Goal: Information Seeking & Learning: Learn about a topic

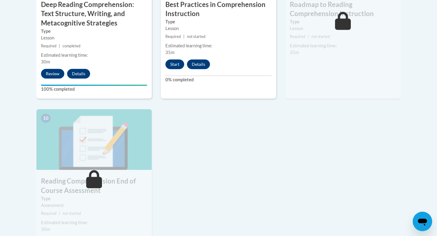
scroll to position [606, 0]
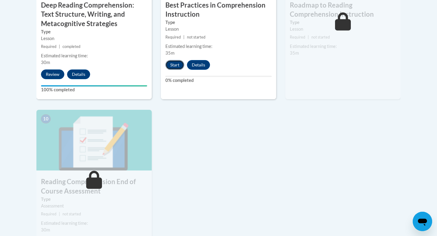
click at [173, 66] on button "Start" at bounding box center [174, 65] width 19 height 10
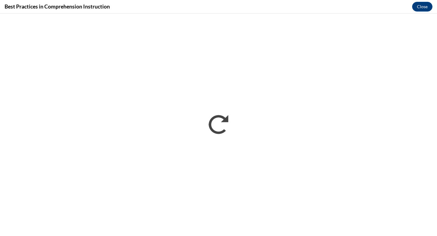
scroll to position [0, 0]
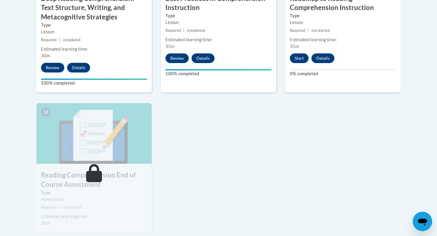
scroll to position [612, 0]
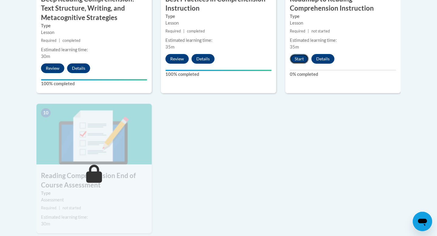
click at [296, 60] on button "Start" at bounding box center [299, 59] width 19 height 10
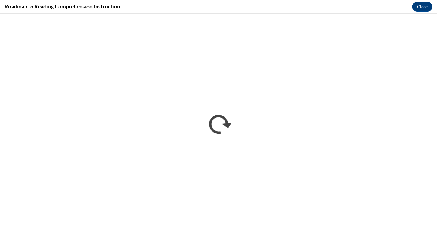
scroll to position [0, 0]
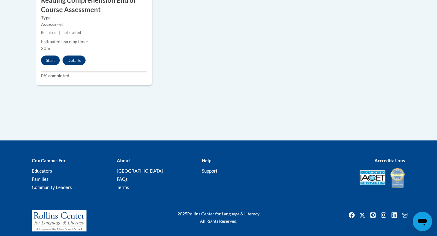
scroll to position [792, 0]
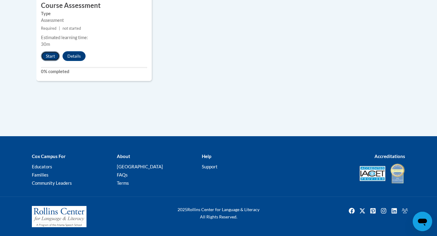
click at [50, 55] on button "Start" at bounding box center [50, 56] width 19 height 10
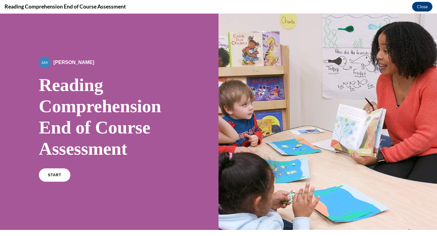
scroll to position [0, 0]
click at [59, 175] on span "START" at bounding box center [55, 175] width 14 height 5
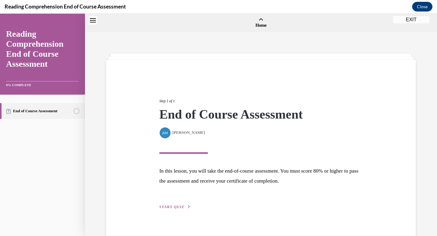
scroll to position [19, 0]
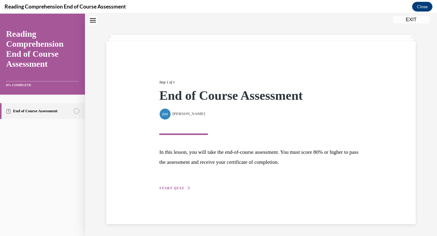
click at [182, 188] on span "START QUIZ" at bounding box center [171, 188] width 25 height 4
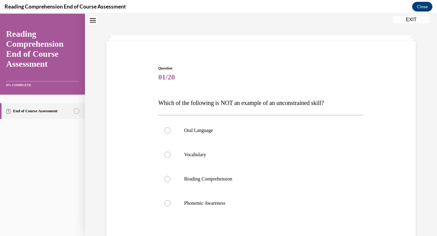
click at [182, 188] on label "Reading Comprehension" at bounding box center [261, 179] width 206 height 24
click at [171, 182] on input "Reading Comprehension" at bounding box center [168, 179] width 6 height 6
radio input "true"
click at [168, 180] on div at bounding box center [168, 179] width 6 height 6
click at [168, 180] on input "Reading Comprehension" at bounding box center [168, 179] width 6 height 6
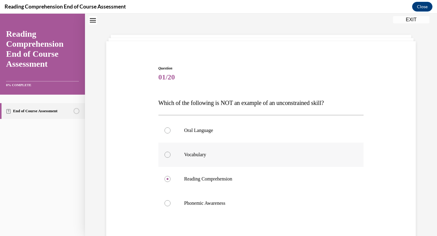
click at [168, 154] on div at bounding box center [168, 155] width 6 height 6
click at [168, 154] on input "Vocabulary" at bounding box center [168, 155] width 6 height 6
radio input "true"
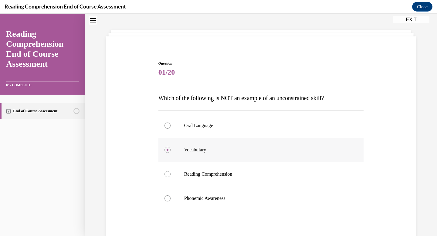
scroll to position [25, 0]
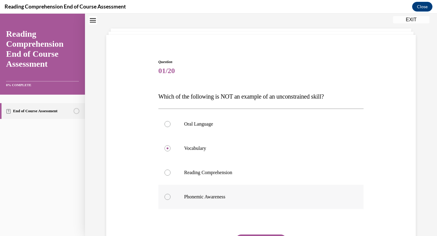
click at [165, 197] on div at bounding box center [168, 197] width 6 height 6
click at [165, 197] on input "Phonemic Awareness" at bounding box center [168, 197] width 6 height 6
radio input "true"
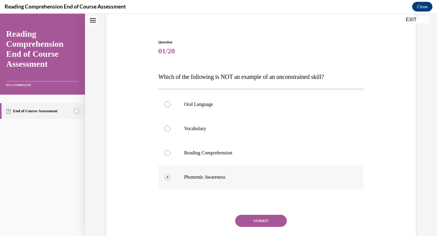
scroll to position [47, 0]
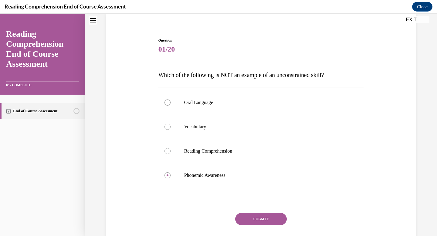
click at [262, 218] on button "SUBMIT" at bounding box center [261, 219] width 52 height 12
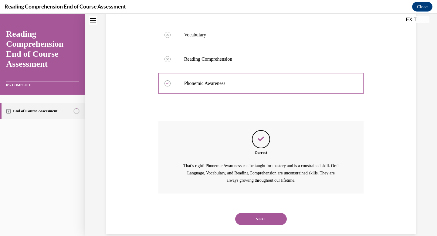
scroll to position [149, 0]
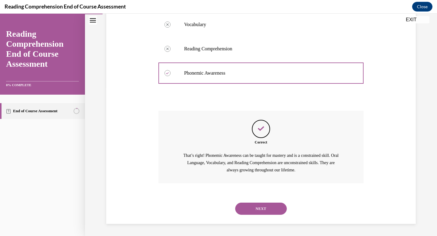
click at [264, 208] on button "NEXT" at bounding box center [261, 209] width 52 height 12
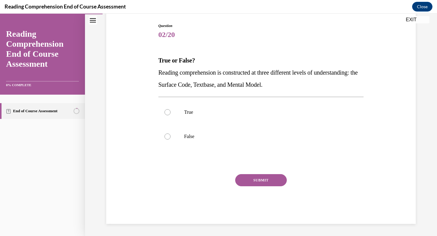
scroll to position [61, 0]
click at [172, 114] on label "True" at bounding box center [261, 112] width 206 height 24
click at [171, 114] on input "True" at bounding box center [168, 112] width 6 height 6
radio input "true"
click at [276, 182] on button "SUBMIT" at bounding box center [261, 180] width 52 height 12
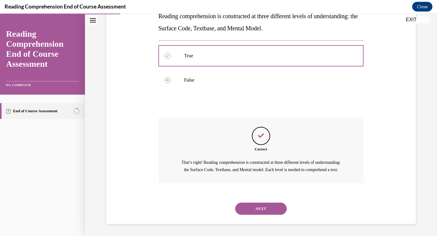
scroll to position [125, 0]
click at [258, 209] on button "NEXT" at bounding box center [261, 209] width 52 height 12
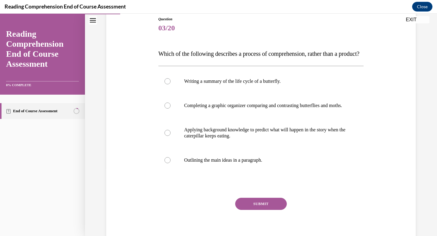
scroll to position [73, 0]
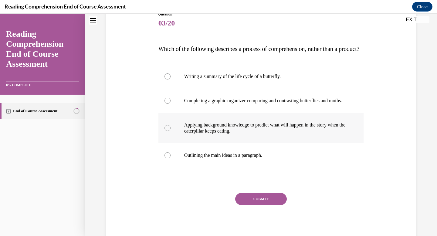
click at [167, 131] on div at bounding box center [168, 128] width 6 height 6
click at [167, 131] on input "Applying background knowledge to predict what will happen in the story when the…" at bounding box center [168, 128] width 6 height 6
radio input "true"
click at [260, 205] on button "SUBMIT" at bounding box center [261, 199] width 52 height 12
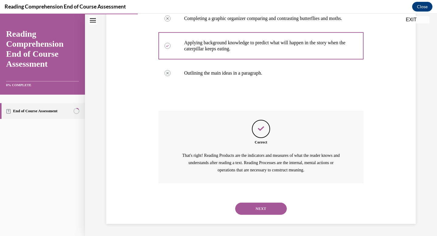
scroll to position [173, 0]
click at [260, 207] on button "NEXT" at bounding box center [261, 209] width 52 height 12
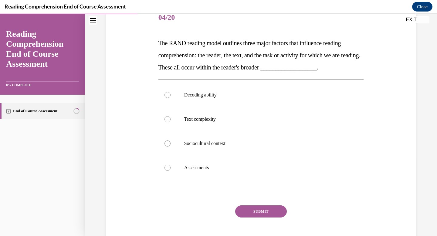
scroll to position [83, 0]
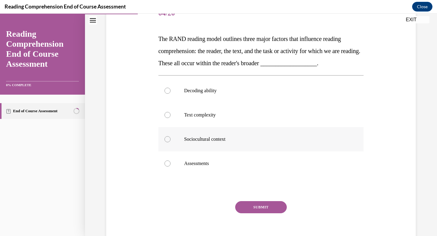
click at [173, 141] on label "Sociocultural context" at bounding box center [261, 139] width 206 height 24
click at [171, 141] on input "Sociocultural context" at bounding box center [168, 139] width 6 height 6
radio input "true"
click at [266, 208] on button "SUBMIT" at bounding box center [261, 207] width 52 height 12
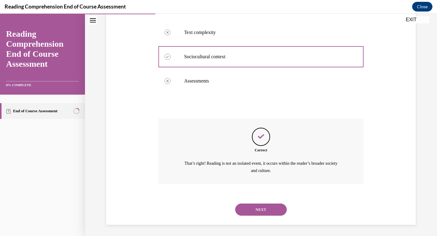
scroll to position [166, 0]
click at [266, 208] on button "NEXT" at bounding box center [261, 209] width 52 height 12
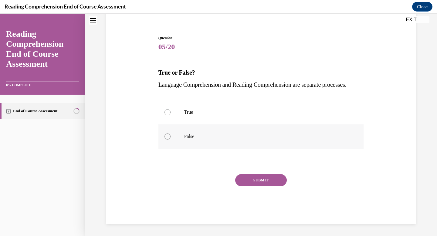
click at [186, 139] on p "False" at bounding box center [266, 137] width 165 height 6
click at [171, 139] on input "False" at bounding box center [168, 137] width 6 height 6
radio input "true"
click at [196, 111] on p "True" at bounding box center [266, 112] width 165 height 6
click at [171, 111] on input "True" at bounding box center [168, 112] width 6 height 6
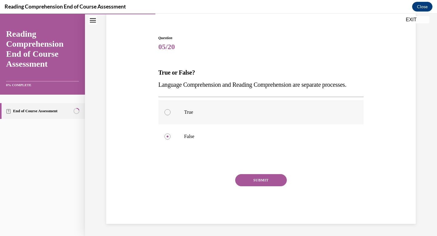
radio input "true"
click at [271, 179] on button "SUBMIT" at bounding box center [261, 180] width 52 height 12
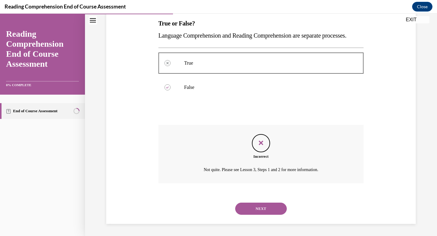
scroll to position [111, 0]
click at [258, 207] on button "NEXT" at bounding box center [261, 209] width 52 height 12
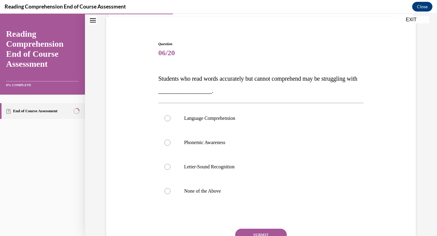
scroll to position [46, 0]
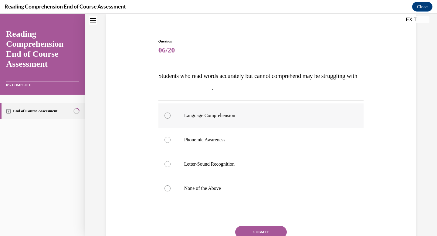
click at [220, 119] on label "Language Comprehension" at bounding box center [261, 116] width 206 height 24
click at [171, 119] on input "Language Comprehension" at bounding box center [168, 116] width 6 height 6
radio input "true"
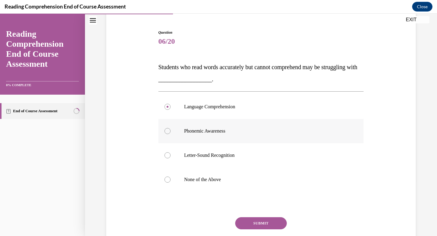
scroll to position [45, 0]
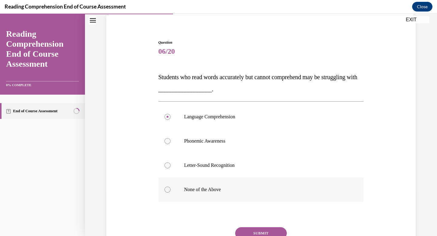
click at [172, 190] on label "None of the Above" at bounding box center [261, 190] width 206 height 24
click at [171, 190] on input "None of the Above" at bounding box center [168, 190] width 6 height 6
radio input "true"
click at [264, 232] on button "SUBMIT" at bounding box center [261, 233] width 52 height 12
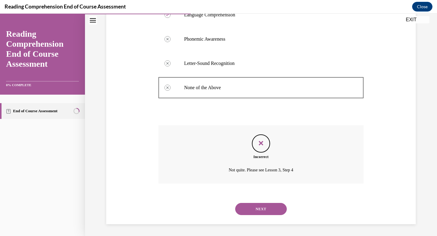
scroll to position [147, 0]
click at [268, 206] on button "NEXT" at bounding box center [261, 209] width 52 height 12
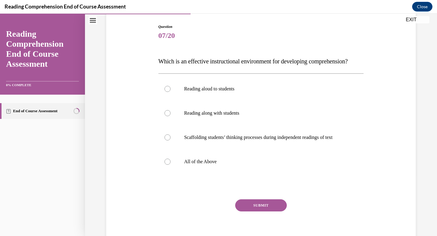
scroll to position [67, 0]
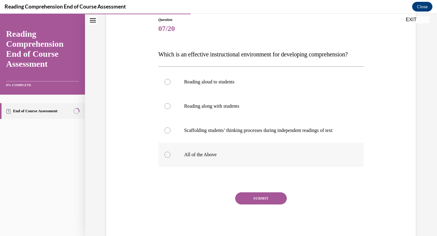
click at [203, 167] on label "All of the Above" at bounding box center [261, 155] width 206 height 24
click at [171, 158] on input "All of the Above" at bounding box center [168, 155] width 6 height 6
radio input "true"
click at [273, 205] on button "SUBMIT" at bounding box center [261, 198] width 52 height 12
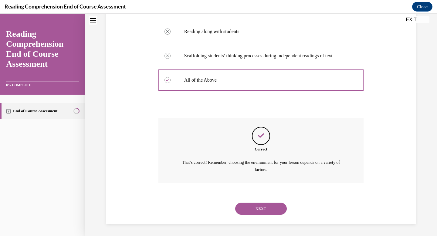
scroll to position [154, 0]
click at [266, 212] on button "NEXT" at bounding box center [261, 209] width 52 height 12
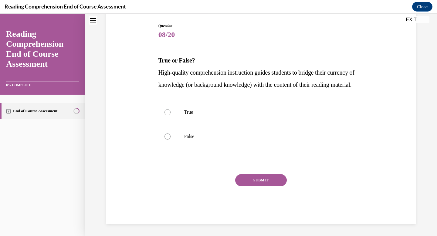
scroll to position [67, 0]
click at [169, 115] on div at bounding box center [168, 112] width 6 height 6
click at [169, 115] on input "True" at bounding box center [168, 112] width 6 height 6
radio input "true"
click at [269, 186] on button "SUBMIT" at bounding box center [261, 180] width 52 height 12
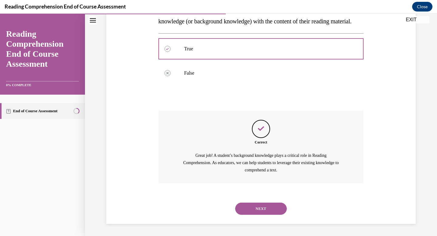
scroll to position [137, 0]
click at [254, 210] on button "NEXT" at bounding box center [261, 209] width 52 height 12
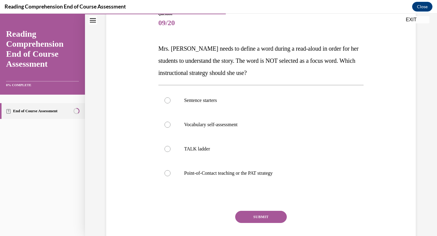
scroll to position [74, 0]
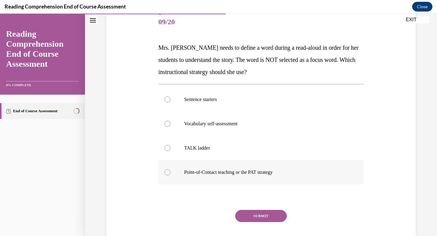
click at [190, 170] on p "Point-of-Contact teaching or the PAT strategy" at bounding box center [266, 172] width 165 height 6
click at [171, 170] on input "Point-of-Contact teaching or the PAT strategy" at bounding box center [168, 172] width 6 height 6
radio input "true"
click at [264, 216] on button "SUBMIT" at bounding box center [261, 216] width 52 height 12
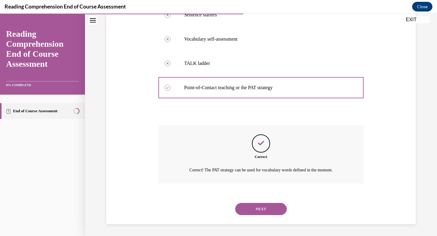
scroll to position [159, 0]
click at [264, 207] on button "NEXT" at bounding box center [261, 209] width 52 height 12
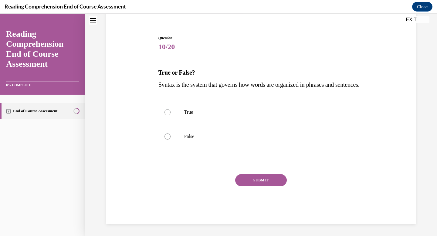
scroll to position [61, 0]
click at [217, 107] on label "True" at bounding box center [261, 112] width 206 height 24
click at [171, 109] on input "True" at bounding box center [168, 112] width 6 height 6
radio input "true"
click at [266, 182] on button "SUBMIT" at bounding box center [261, 180] width 52 height 12
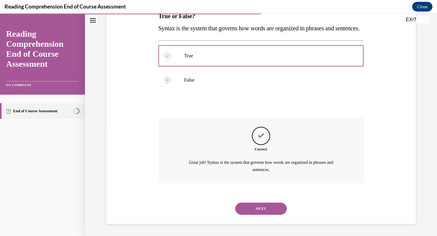
scroll to position [117, 0]
click at [257, 208] on button "NEXT" at bounding box center [261, 209] width 52 height 12
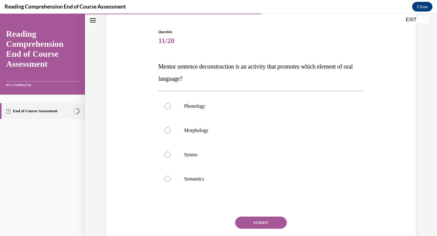
scroll to position [57, 0]
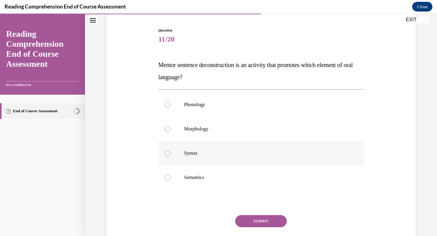
click at [188, 153] on p "Syntax" at bounding box center [266, 153] width 165 height 6
click at [171, 153] on input "Syntax" at bounding box center [168, 153] width 6 height 6
radio input "true"
click at [254, 222] on button "SUBMIT" at bounding box center [261, 221] width 52 height 12
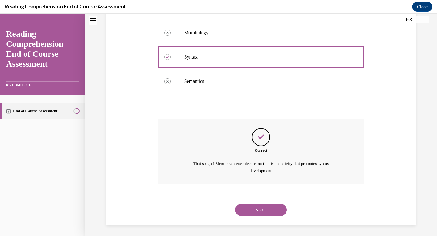
scroll to position [154, 0]
click at [256, 208] on button "NEXT" at bounding box center [261, 209] width 52 height 12
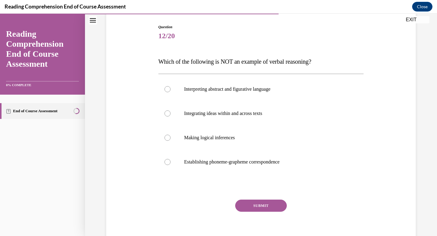
scroll to position [61, 0]
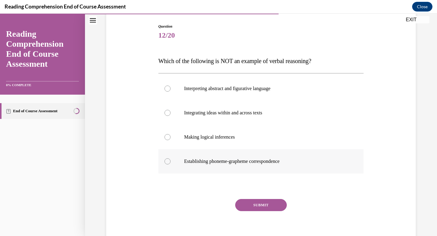
click at [176, 162] on label "Establishing phoneme-grapheme correspondence" at bounding box center [261, 161] width 206 height 24
click at [171, 162] on input "Establishing phoneme-grapheme correspondence" at bounding box center [168, 161] width 6 height 6
radio input "true"
click at [270, 205] on button "SUBMIT" at bounding box center [261, 205] width 52 height 12
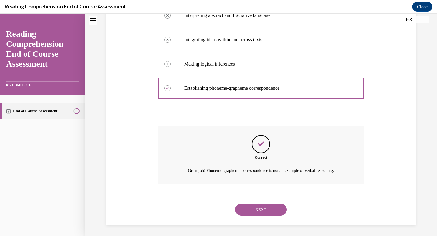
scroll to position [135, 0]
click at [268, 208] on button "NEXT" at bounding box center [261, 209] width 52 height 12
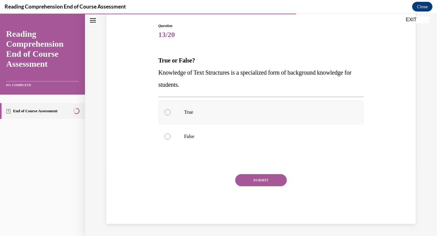
click at [189, 112] on p "True" at bounding box center [266, 112] width 165 height 6
click at [171, 112] on input "True" at bounding box center [168, 112] width 6 height 6
radio input "true"
click at [254, 177] on button "SUBMIT" at bounding box center [261, 180] width 52 height 12
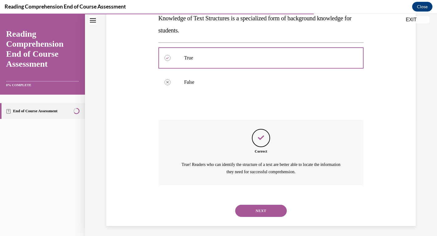
scroll to position [117, 0]
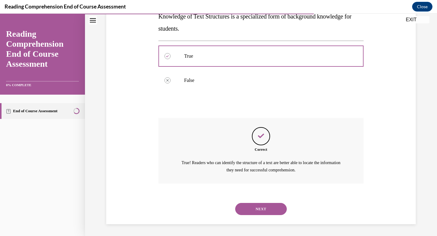
click at [259, 210] on button "NEXT" at bounding box center [261, 209] width 52 height 12
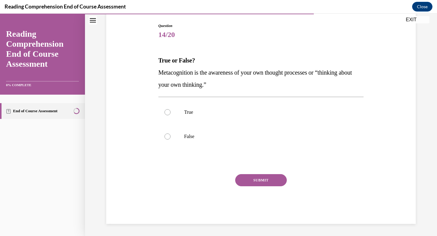
scroll to position [61, 0]
click at [199, 113] on p "True" at bounding box center [266, 112] width 165 height 6
click at [171, 113] on input "True" at bounding box center [168, 112] width 6 height 6
radio input "true"
click at [262, 182] on button "SUBMIT" at bounding box center [261, 180] width 52 height 12
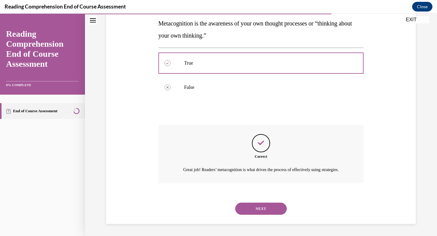
scroll to position [117, 0]
click at [258, 208] on button "NEXT" at bounding box center [261, 209] width 52 height 12
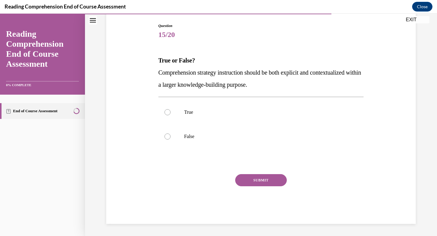
scroll to position [61, 0]
click at [183, 115] on label "True" at bounding box center [261, 112] width 206 height 24
click at [171, 115] on input "True" at bounding box center [168, 112] width 6 height 6
radio input "true"
click at [255, 180] on button "SUBMIT" at bounding box center [261, 180] width 52 height 12
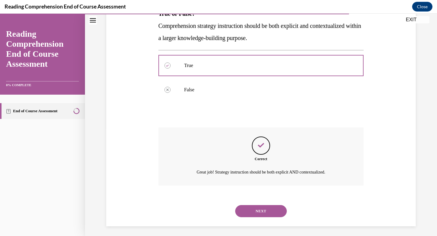
scroll to position [111, 0]
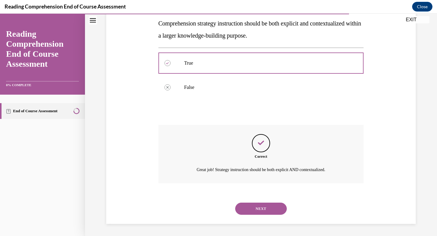
click at [255, 206] on button "NEXT" at bounding box center [261, 209] width 52 height 12
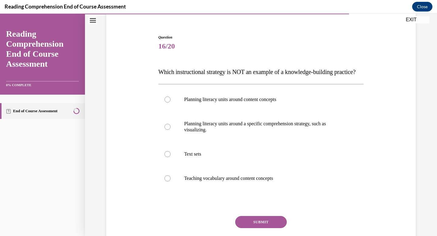
scroll to position [51, 0]
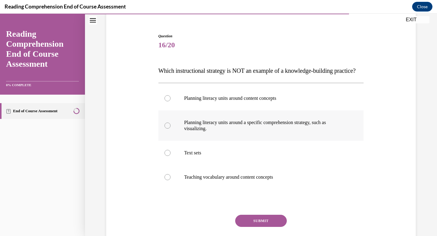
click at [175, 137] on label "Planning literacy units around a specific comprehension strategy, such as visua…" at bounding box center [261, 126] width 206 height 30
click at [171, 129] on input "Planning literacy units around a specific comprehension strategy, such as visua…" at bounding box center [168, 126] width 6 height 6
radio input "true"
click at [261, 227] on button "SUBMIT" at bounding box center [261, 221] width 52 height 12
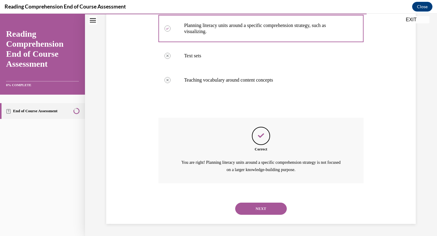
scroll to position [160, 0]
click at [263, 209] on button "NEXT" at bounding box center [261, 209] width 52 height 12
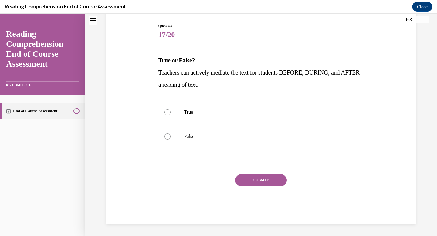
scroll to position [61, 0]
click at [184, 119] on label "True" at bounding box center [261, 112] width 206 height 24
click at [171, 115] on input "True" at bounding box center [168, 112] width 6 height 6
radio input "true"
click at [257, 182] on button "SUBMIT" at bounding box center [261, 180] width 52 height 12
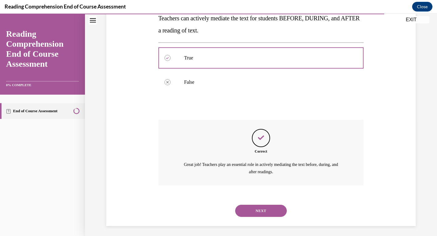
scroll to position [117, 0]
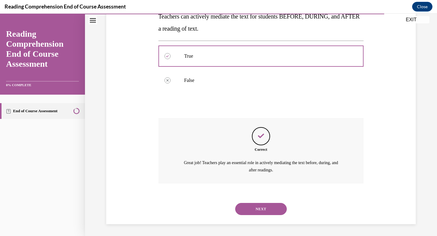
click at [246, 209] on button "NEXT" at bounding box center [261, 209] width 52 height 12
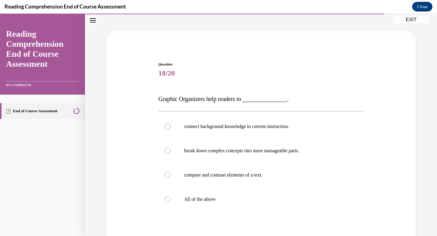
scroll to position [26, 0]
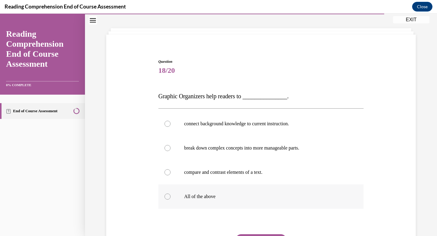
click at [182, 193] on label "All of the above" at bounding box center [261, 197] width 206 height 24
click at [171, 194] on input "All of the above" at bounding box center [168, 197] width 6 height 6
radio input "true"
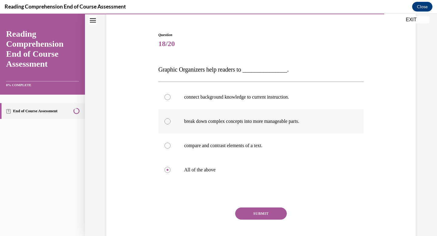
scroll to position [54, 0]
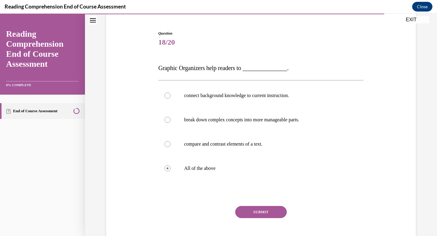
click at [263, 210] on button "SUBMIT" at bounding box center [261, 212] width 52 height 12
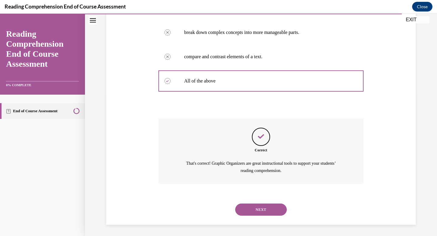
scroll to position [142, 0]
click at [263, 210] on button "NEXT" at bounding box center [261, 209] width 52 height 12
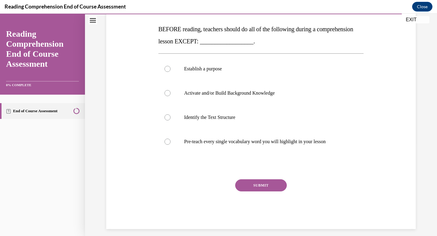
scroll to position [93, 0]
click at [168, 140] on div at bounding box center [168, 141] width 6 height 6
click at [168, 140] on input "Pre-teach every single vocabulary word you will highlight in your lesson" at bounding box center [168, 141] width 6 height 6
radio input "true"
click at [263, 188] on button "SUBMIT" at bounding box center [261, 185] width 52 height 12
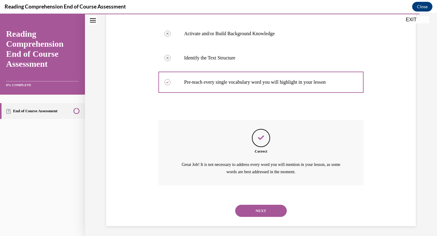
scroll to position [154, 0]
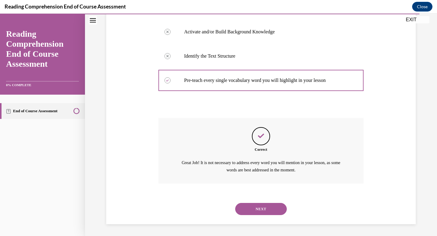
click at [260, 209] on button "NEXT" at bounding box center [261, 209] width 52 height 12
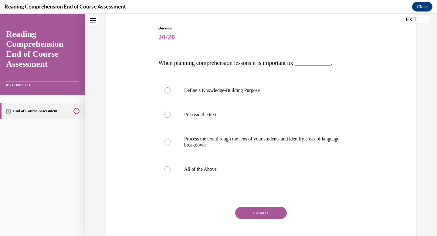
scroll to position [60, 0]
click at [168, 169] on div at bounding box center [168, 169] width 6 height 6
click at [168, 169] on input "All of the Above" at bounding box center [168, 169] width 6 height 6
radio input "true"
click at [260, 213] on button "SUBMIT" at bounding box center [261, 212] width 52 height 12
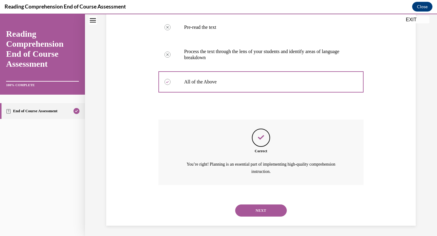
scroll to position [148, 0]
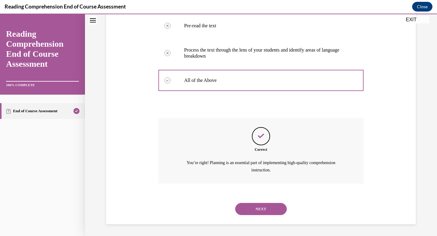
click at [260, 211] on button "NEXT" at bounding box center [261, 209] width 52 height 12
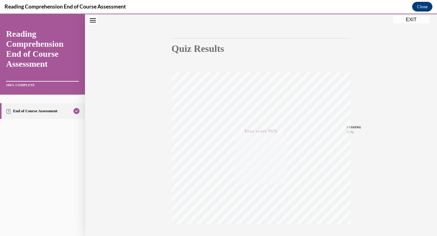
scroll to position [89, 0]
click at [406, 20] on button "EXIT" at bounding box center [411, 19] width 36 height 7
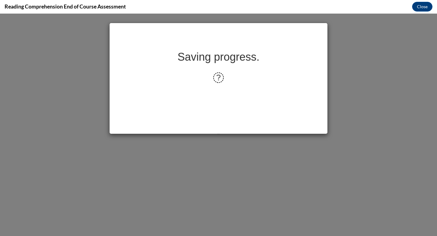
scroll to position [0, 0]
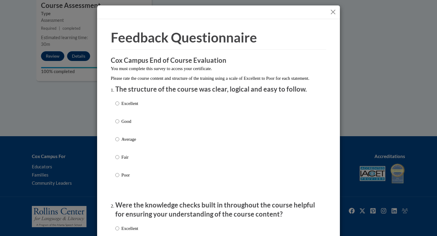
click at [129, 134] on label "Good" at bounding box center [126, 126] width 23 height 16
click at [119, 125] on input "Good" at bounding box center [117, 121] width 4 height 7
radio input "true"
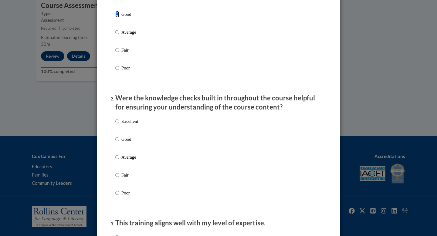
scroll to position [122, 0]
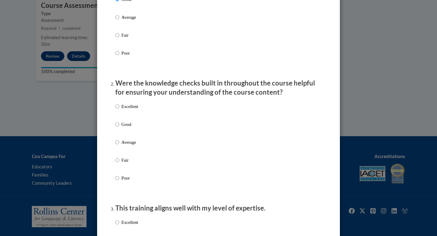
click at [130, 128] on p "Good" at bounding box center [129, 124] width 17 height 7
click at [119, 128] on input "Good" at bounding box center [117, 124] width 4 height 7
radio input "true"
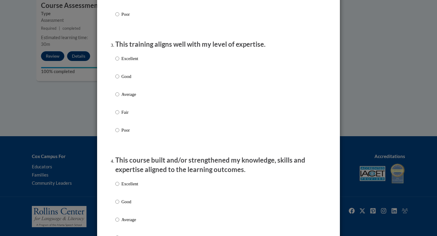
scroll to position [296, 0]
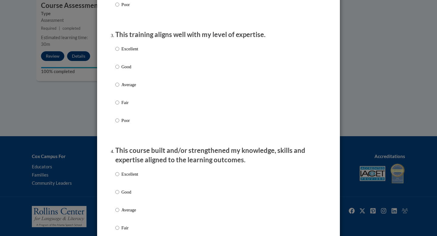
click at [141, 74] on div "Excellent Good Average Fair Poor" at bounding box center [218, 92] width 206 height 99
click at [127, 76] on label "Good" at bounding box center [126, 71] width 23 height 16
click at [119, 70] on input "Good" at bounding box center [117, 66] width 4 height 7
radio input "true"
click at [130, 196] on p "Good" at bounding box center [129, 192] width 17 height 7
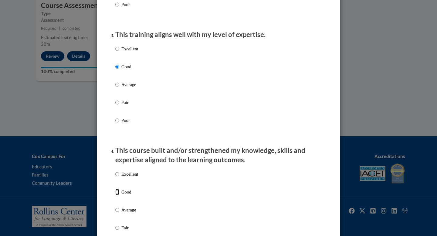
click at [119, 196] on input "Good" at bounding box center [117, 192] width 4 height 7
radio input "true"
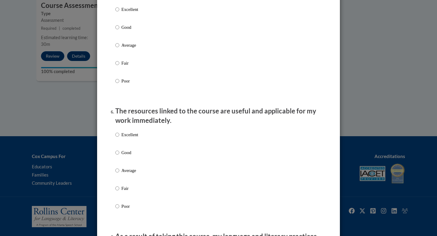
scroll to position [593, 0]
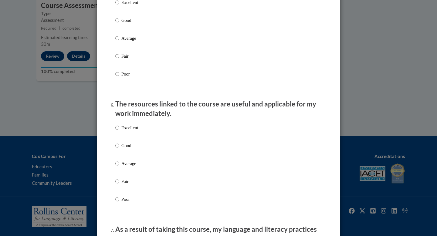
click at [128, 24] on p "Good" at bounding box center [129, 20] width 17 height 7
click at [119, 24] on input "Good" at bounding box center [117, 20] width 4 height 7
radio input "true"
click at [129, 149] on p "Good" at bounding box center [129, 145] width 17 height 7
click at [119, 149] on input "Good" at bounding box center [117, 145] width 4 height 7
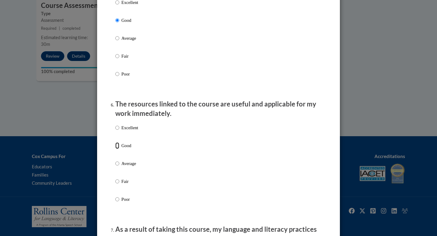
radio input "true"
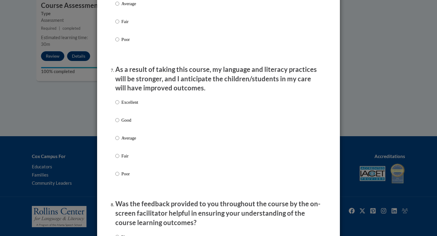
click at [124, 130] on label "Good" at bounding box center [126, 125] width 23 height 16
click at [119, 124] on input "Good" at bounding box center [117, 120] width 4 height 7
radio input "true"
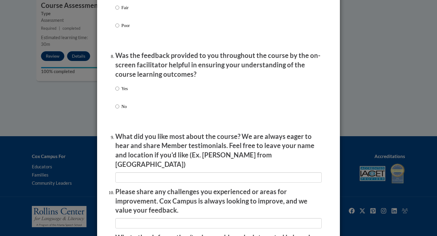
scroll to position [914, 0]
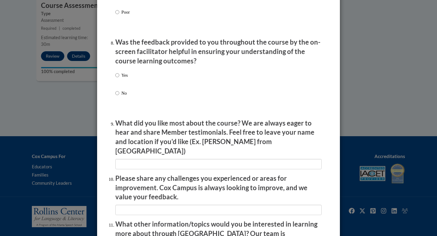
click at [124, 79] on p "Yes" at bounding box center [124, 75] width 6 height 7
click at [119, 79] on input "Yes" at bounding box center [117, 75] width 4 height 7
radio input "true"
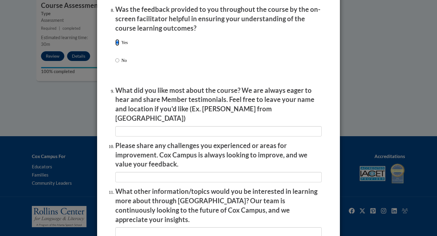
scroll to position [948, 0]
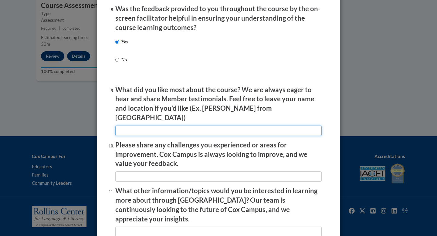
click at [129, 130] on input "textbox" at bounding box center [218, 131] width 206 height 10
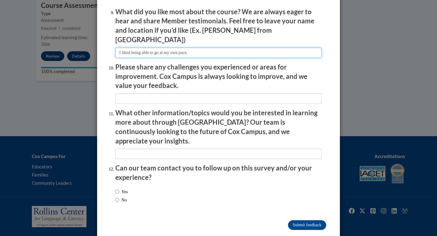
scroll to position [1027, 0]
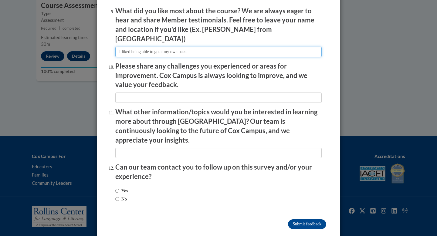
type input "I liked being able to go at my own pace."
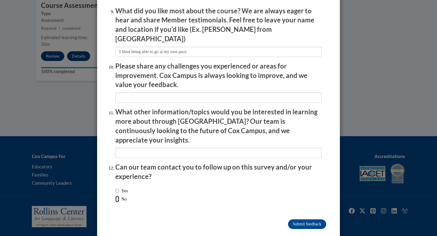
click at [118, 196] on input "No" at bounding box center [117, 199] width 4 height 7
radio input "true"
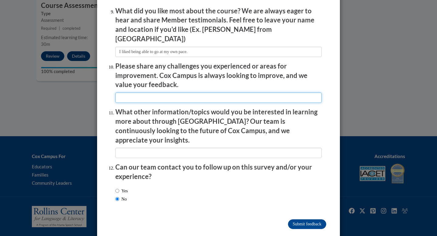
click at [128, 95] on input "textbox" at bounding box center [218, 98] width 206 height 10
type input "Some of the wording of the questions in the final assessment felt like trick qu…"
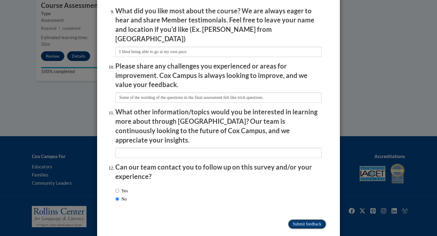
click at [301, 220] on input "Submit feedback" at bounding box center [307, 225] width 38 height 10
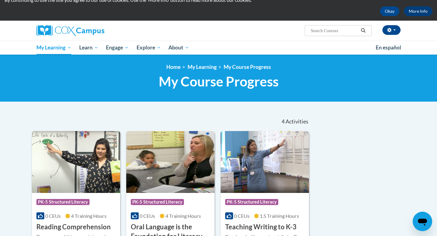
scroll to position [28, 0]
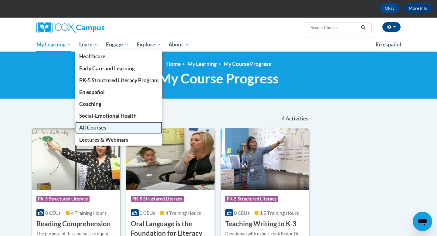
click at [92, 127] on span "All Courses" at bounding box center [92, 127] width 27 height 6
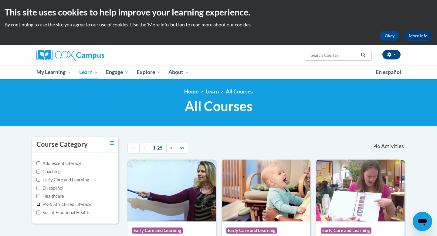
click at [39, 204] on input "PK-5 Structured Literacy" at bounding box center [38, 205] width 4 height 4
checkbox input "true"
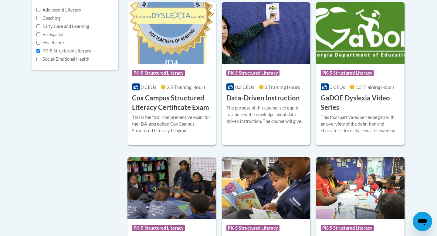
scroll to position [155, 0]
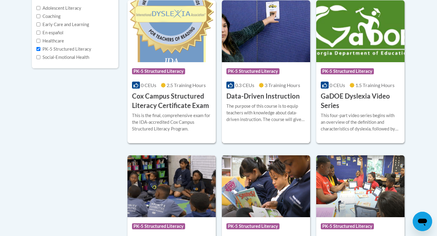
click at [264, 126] on div "The purpose of this course is to equip teachers with knowledge about data-drive…" at bounding box center [265, 115] width 79 height 25
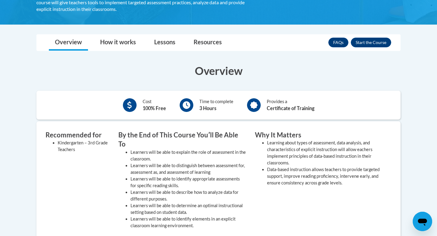
scroll to position [137, 0]
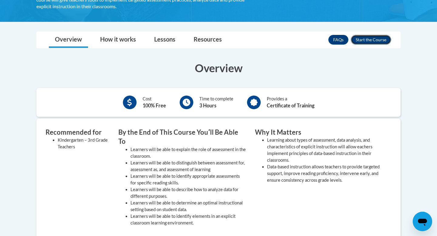
click at [366, 38] on button "Enroll" at bounding box center [371, 40] width 40 height 10
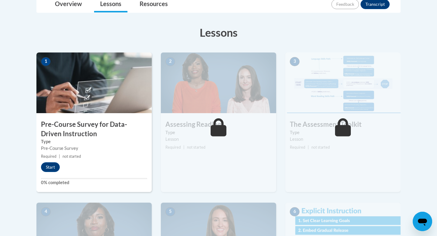
scroll to position [151, 0]
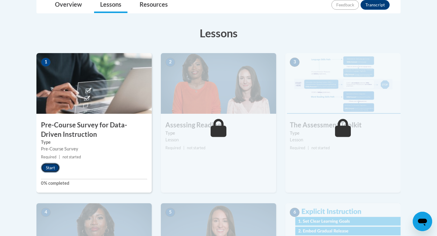
click at [53, 168] on button "Start" at bounding box center [50, 168] width 19 height 10
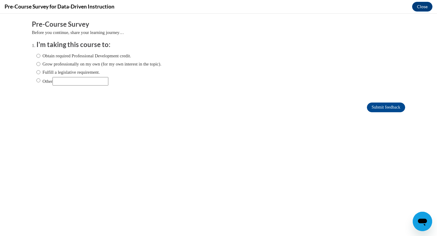
scroll to position [0, 0]
click at [83, 56] on label "Obtain required Professional Development credit." at bounding box center [83, 56] width 95 height 7
click at [40, 56] on input "Obtain required Professional Development credit." at bounding box center [38, 56] width 4 height 7
radio input "true"
click at [394, 109] on input "Submit feedback" at bounding box center [386, 108] width 38 height 10
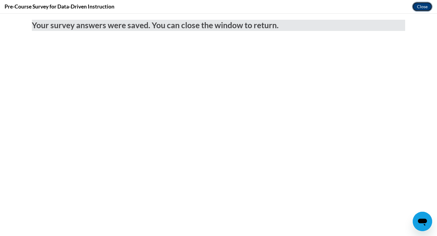
click at [424, 7] on button "Close" at bounding box center [422, 7] width 20 height 10
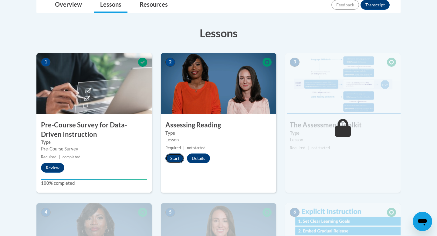
click at [175, 160] on button "Start" at bounding box center [174, 159] width 19 height 10
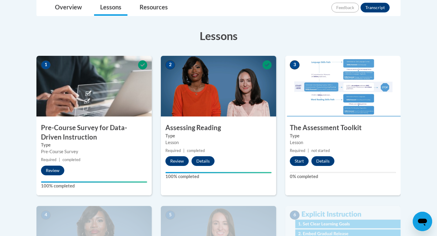
scroll to position [147, 0]
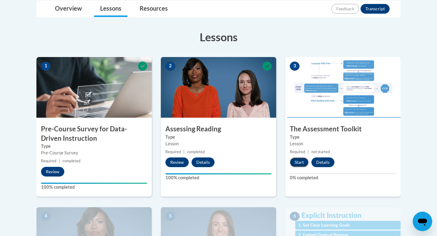
click at [301, 162] on button "Start" at bounding box center [299, 163] width 19 height 10
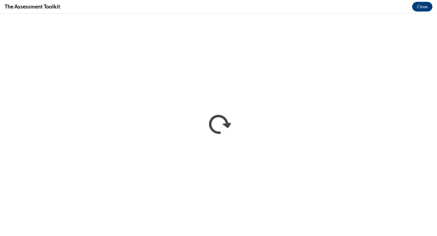
scroll to position [0, 0]
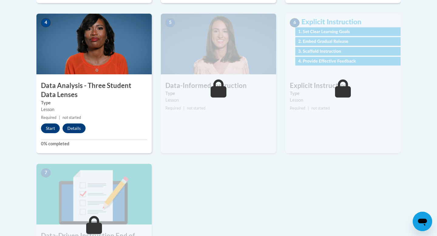
scroll to position [342, 0]
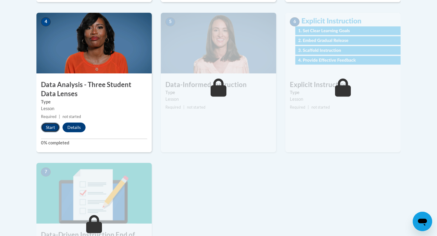
click at [55, 130] on button "Start" at bounding box center [50, 128] width 19 height 10
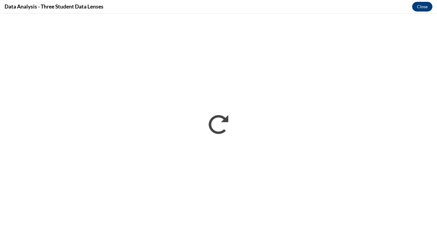
scroll to position [0, 0]
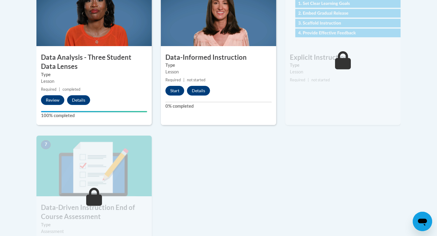
scroll to position [335, 0]
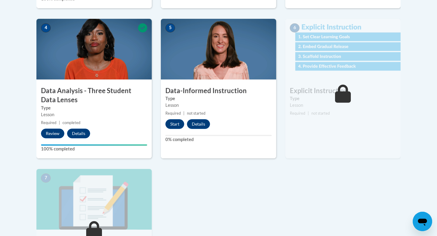
click at [330, 35] on img at bounding box center [342, 49] width 115 height 61
click at [172, 125] on button "Start" at bounding box center [174, 124] width 19 height 10
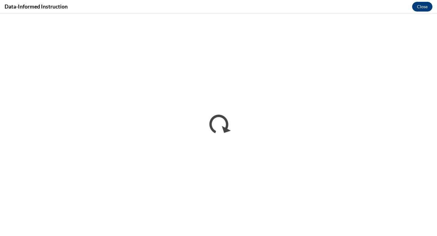
scroll to position [0, 0]
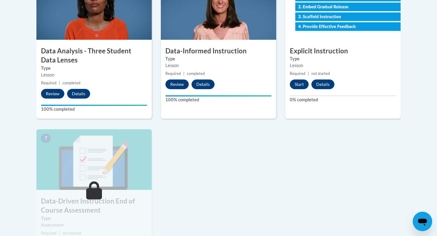
scroll to position [376, 0]
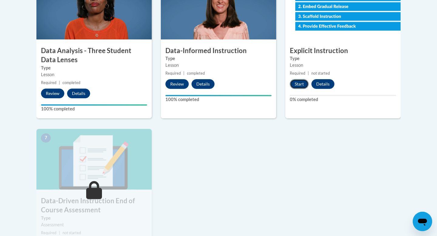
click at [303, 83] on button "Start" at bounding box center [299, 84] width 19 height 10
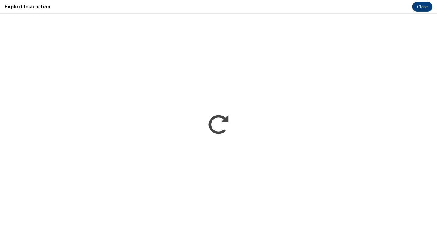
scroll to position [0, 0]
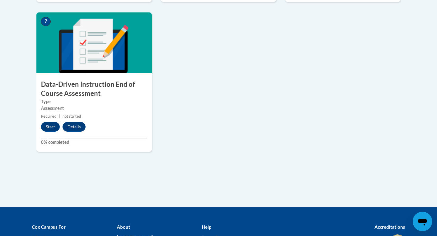
scroll to position [500, 0]
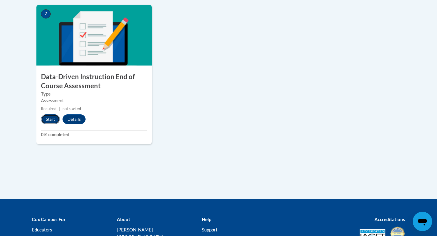
click at [52, 120] on button "Start" at bounding box center [50, 119] width 19 height 10
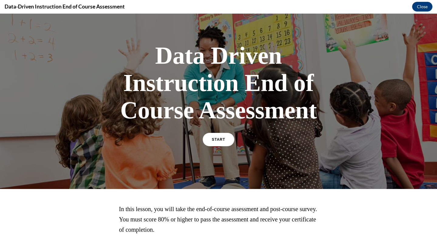
scroll to position [21, 0]
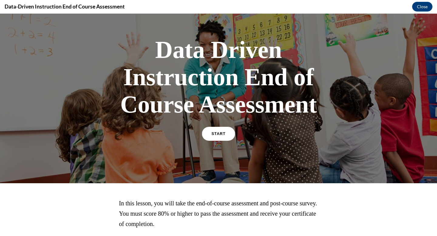
click at [216, 138] on link "START" at bounding box center [218, 134] width 33 height 14
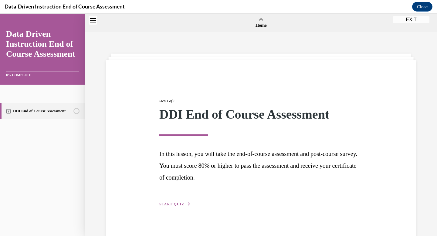
scroll to position [19, 0]
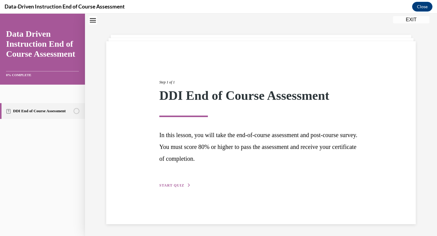
click at [173, 184] on span "START QUIZ" at bounding box center [171, 185] width 25 height 4
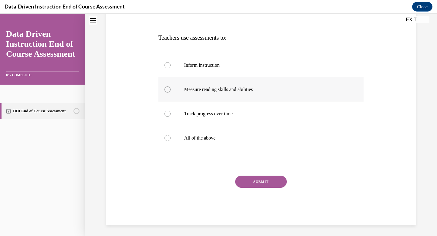
scroll to position [86, 0]
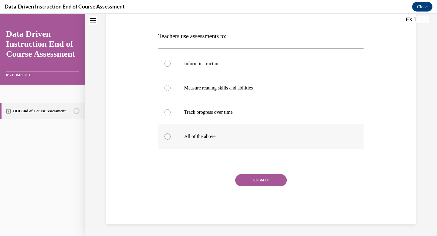
click at [206, 139] on p "All of the above" at bounding box center [266, 137] width 165 height 6
click at [171, 139] on input "All of the above" at bounding box center [168, 137] width 6 height 6
radio input "true"
click at [274, 182] on button "SUBMIT" at bounding box center [261, 180] width 52 height 12
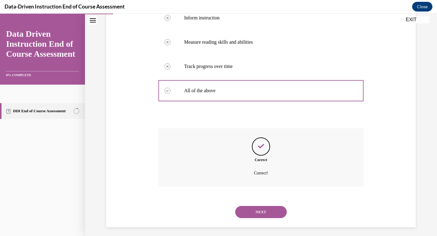
scroll to position [135, 0]
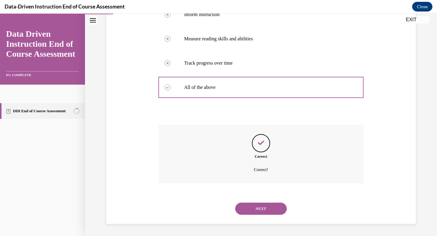
click at [249, 206] on button "NEXT" at bounding box center [261, 209] width 52 height 12
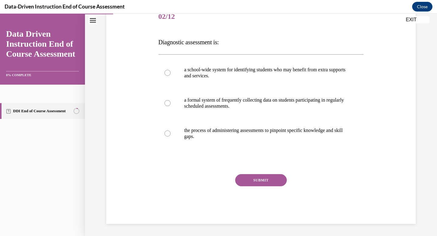
scroll to position [67, 0]
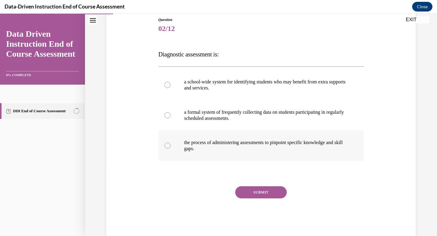
click at [167, 144] on div at bounding box center [168, 146] width 6 height 6
click at [167, 144] on input "the process of administering assessments to pinpoint specific knowledge and ski…" at bounding box center [168, 146] width 6 height 6
radio input "true"
click at [253, 193] on button "SUBMIT" at bounding box center [261, 192] width 52 height 12
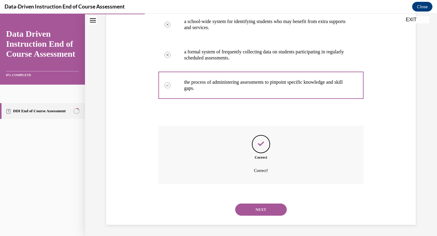
scroll to position [129, 0]
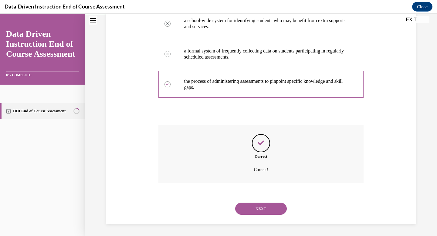
click at [255, 207] on button "NEXT" at bounding box center [261, 209] width 52 height 12
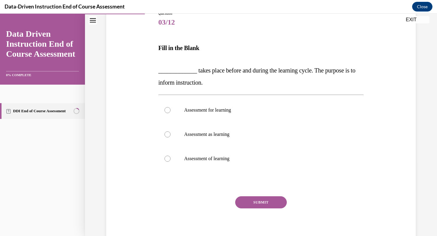
scroll to position [84, 0]
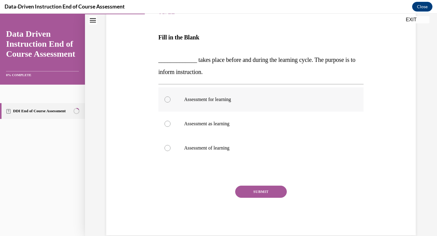
click at [183, 100] on label "Assessment for learning" at bounding box center [261, 99] width 206 height 24
click at [171, 100] on input "Assessment for learning" at bounding box center [168, 100] width 6 height 6
radio input "true"
click at [260, 191] on button "SUBMIT" at bounding box center [261, 192] width 52 height 12
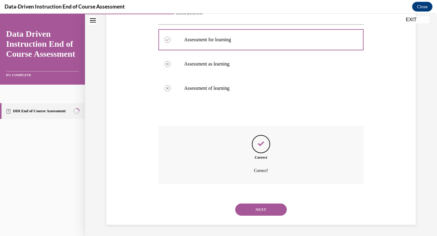
scroll to position [145, 0]
click at [252, 209] on button "NEXT" at bounding box center [261, 209] width 52 height 12
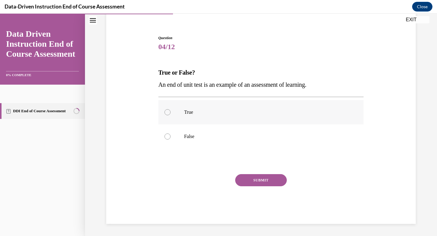
click at [186, 120] on label "True" at bounding box center [261, 112] width 206 height 24
click at [171, 115] on input "True" at bounding box center [168, 112] width 6 height 6
radio input "true"
click at [260, 179] on button "SUBMIT" at bounding box center [261, 180] width 52 height 12
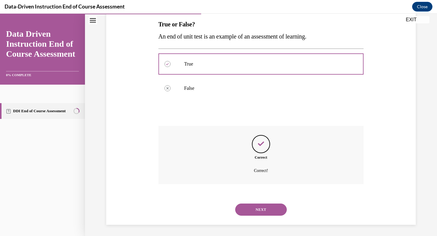
scroll to position [98, 0]
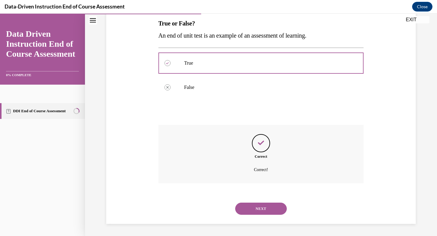
click at [255, 207] on button "NEXT" at bounding box center [261, 209] width 52 height 12
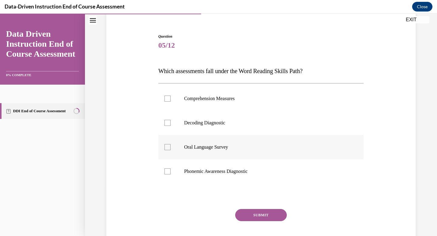
scroll to position [52, 0]
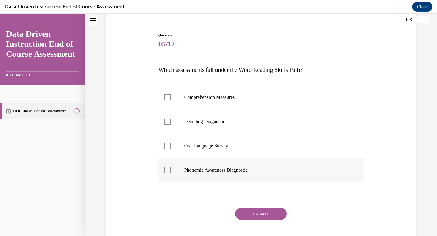
click at [167, 170] on div at bounding box center [168, 170] width 6 height 6
click at [167, 170] on input "Phonemic Awareness Diagnostic" at bounding box center [168, 170] width 6 height 6
checkbox input "true"
click at [169, 147] on div at bounding box center [168, 146] width 6 height 6
click at [169, 147] on input "Oral Language Survey" at bounding box center [168, 146] width 6 height 6
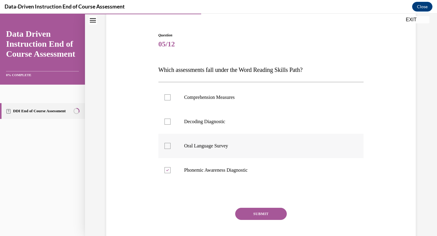
checkbox input "true"
click at [258, 213] on button "SUBMIT" at bounding box center [261, 214] width 52 height 12
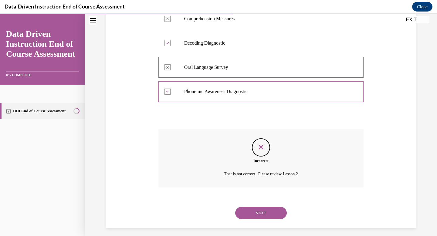
scroll to position [135, 0]
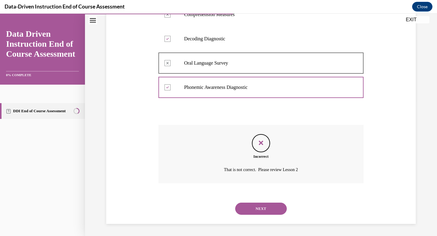
click at [258, 209] on button "NEXT" at bounding box center [261, 209] width 52 height 12
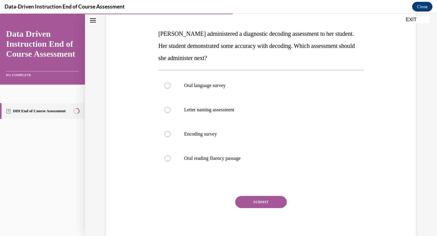
scroll to position [89, 0]
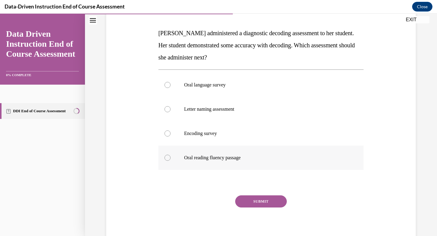
click at [181, 159] on label "Oral reading fluency passage" at bounding box center [261, 158] width 206 height 24
click at [171, 159] on input "Oral reading fluency passage" at bounding box center [168, 158] width 6 height 6
radio input "true"
click at [259, 202] on button "SUBMIT" at bounding box center [261, 202] width 52 height 12
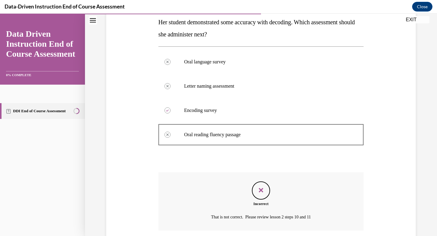
scroll to position [159, 0]
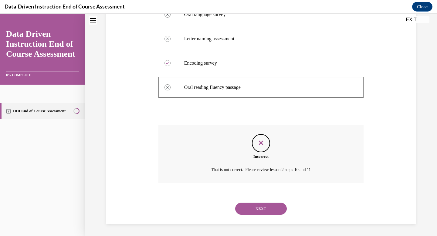
click at [270, 211] on button "NEXT" at bounding box center [261, 209] width 52 height 12
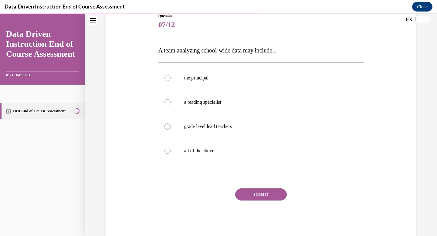
scroll to position [86, 0]
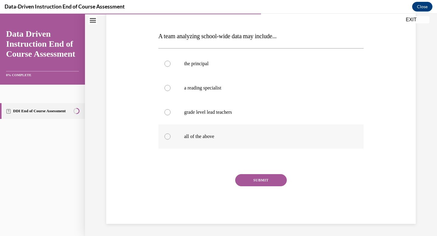
click at [204, 135] on p "all of the above" at bounding box center [266, 137] width 165 height 6
click at [171, 135] on input "all of the above" at bounding box center [168, 137] width 6 height 6
radio input "true"
click at [258, 181] on button "SUBMIT" at bounding box center [261, 180] width 52 height 12
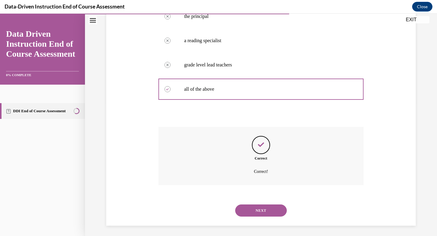
scroll to position [135, 0]
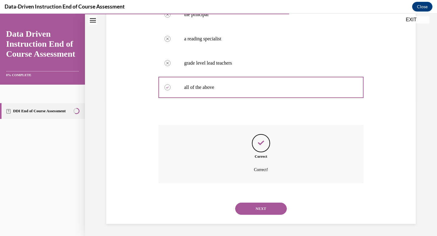
click at [253, 210] on button "NEXT" at bounding box center [261, 209] width 52 height 12
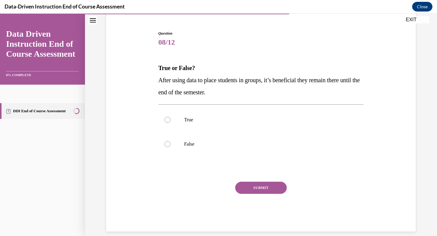
scroll to position [61, 0]
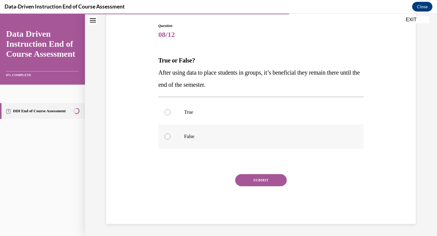
click at [184, 137] on label "False" at bounding box center [261, 136] width 206 height 24
click at [171, 137] on input "False" at bounding box center [168, 137] width 6 height 6
radio input "true"
click at [270, 179] on button "SUBMIT" at bounding box center [261, 180] width 52 height 12
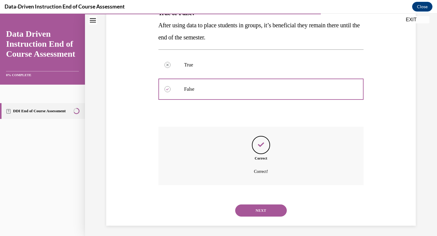
scroll to position [111, 0]
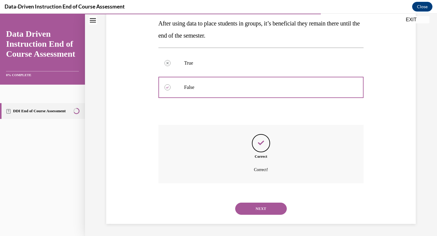
click at [253, 208] on button "NEXT" at bounding box center [261, 209] width 52 height 12
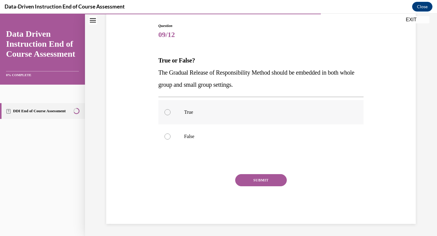
click at [193, 109] on p "True" at bounding box center [266, 112] width 165 height 6
click at [171, 109] on input "True" at bounding box center [168, 112] width 6 height 6
radio input "true"
click at [259, 181] on button "SUBMIT" at bounding box center [261, 180] width 52 height 12
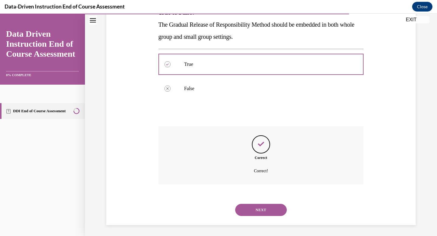
scroll to position [111, 0]
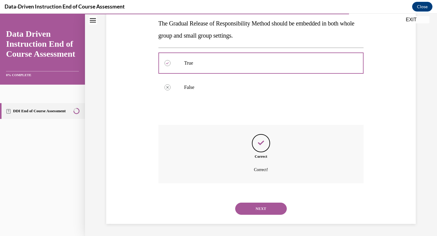
click at [252, 210] on button "NEXT" at bounding box center [261, 209] width 52 height 12
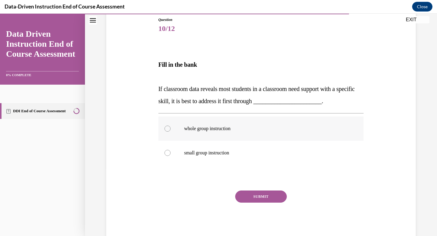
click at [212, 134] on label "whole group instruction" at bounding box center [261, 129] width 206 height 24
click at [171, 132] on input "whole group instruction" at bounding box center [168, 129] width 6 height 6
radio input "true"
click at [257, 197] on button "SUBMIT" at bounding box center [261, 197] width 52 height 12
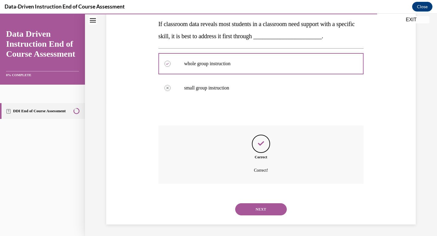
scroll to position [133, 0]
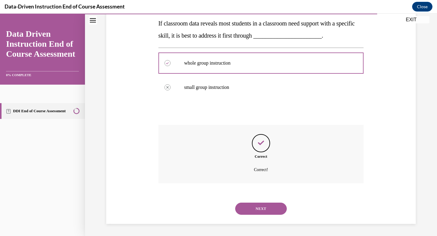
click at [251, 210] on button "NEXT" at bounding box center [261, 209] width 52 height 12
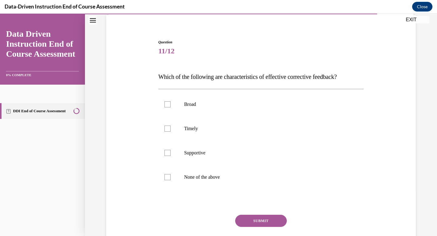
scroll to position [46, 0]
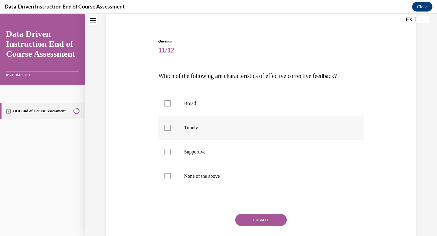
click at [172, 128] on label "Timely" at bounding box center [261, 128] width 206 height 24
click at [171, 128] on input "Timely" at bounding box center [168, 128] width 6 height 6
checkbox input "true"
click at [169, 149] on div at bounding box center [168, 152] width 6 height 6
click at [169, 149] on input "Supportive" at bounding box center [168, 152] width 6 height 6
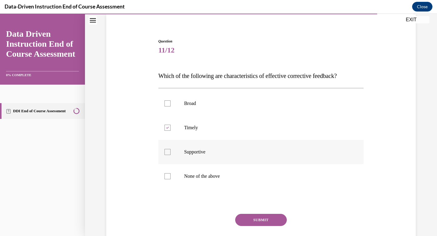
checkbox input "true"
click at [262, 220] on button "SUBMIT" at bounding box center [261, 220] width 52 height 12
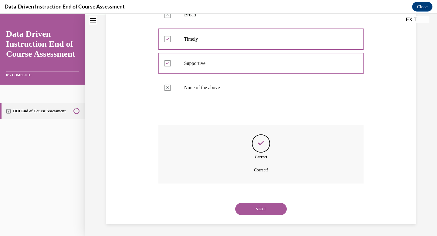
scroll to position [135, 0]
click at [260, 210] on button "NEXT" at bounding box center [261, 209] width 52 height 12
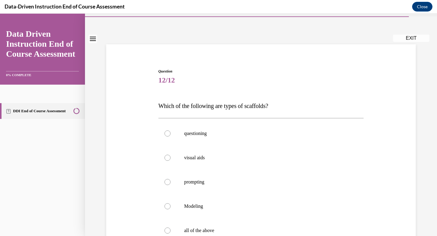
scroll to position [20, 0]
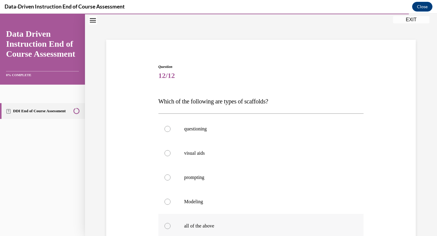
click at [167, 225] on div at bounding box center [168, 226] width 6 height 6
click at [167, 225] on input "all of the above" at bounding box center [168, 226] width 6 height 6
radio input "true"
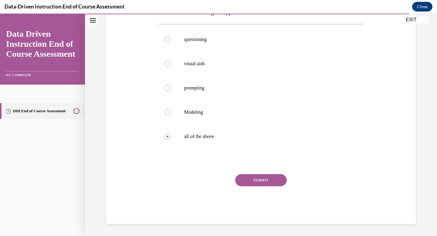
click at [252, 182] on button "SUBMIT" at bounding box center [261, 180] width 52 height 12
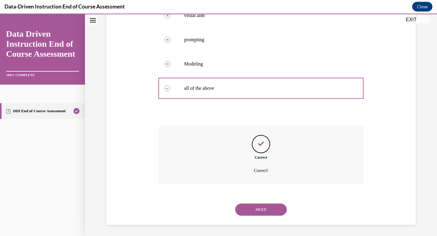
scroll to position [159, 0]
click at [255, 209] on button "NEXT" at bounding box center [261, 209] width 52 height 12
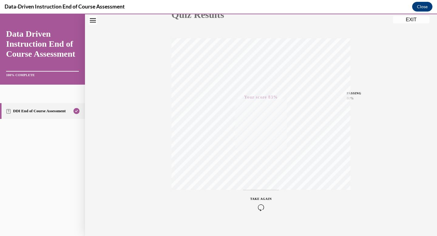
scroll to position [89, 0]
click at [407, 21] on button "EXIT" at bounding box center [411, 19] width 36 height 7
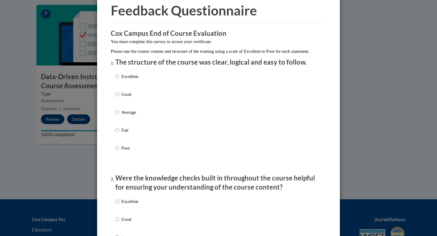
scroll to position [29, 0]
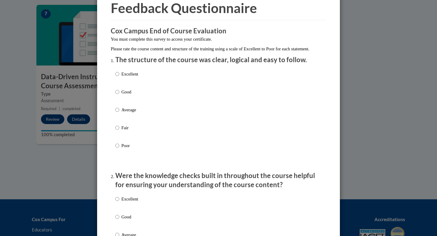
click at [124, 95] on p "Good" at bounding box center [129, 92] width 17 height 7
click at [119, 95] on input "Good" at bounding box center [117, 92] width 4 height 7
radio input "true"
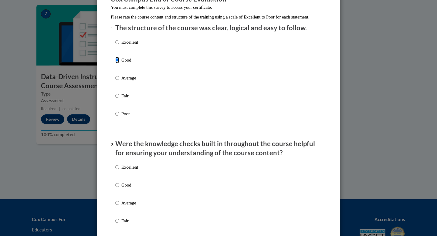
scroll to position [75, 0]
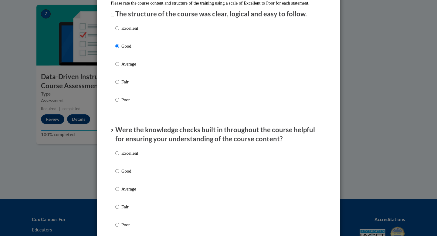
click at [131, 175] on p "Good" at bounding box center [129, 171] width 17 height 7
click at [119, 175] on input "Good" at bounding box center [117, 171] width 4 height 7
radio input "true"
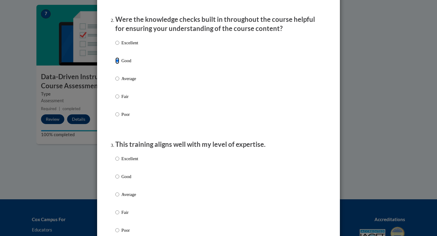
scroll to position [201, 0]
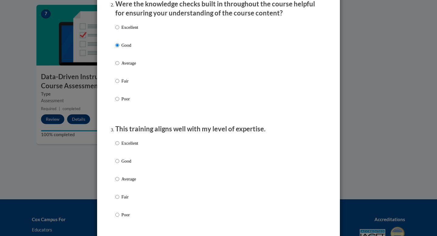
click at [127, 165] on p "Good" at bounding box center [129, 161] width 17 height 7
click at [119, 165] on input "Good" at bounding box center [117, 161] width 4 height 7
radio input "true"
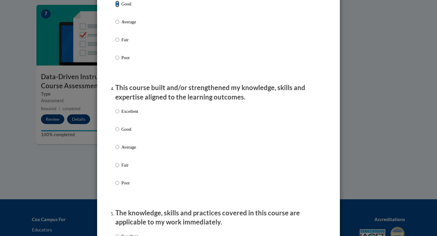
scroll to position [360, 0]
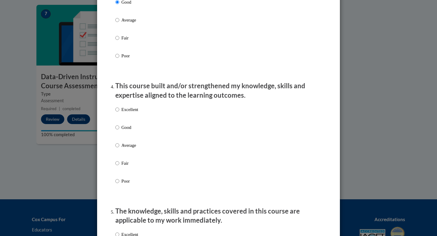
click at [121, 131] on p "Good" at bounding box center [129, 127] width 17 height 7
click at [119, 131] on input "Good" at bounding box center [117, 127] width 4 height 7
radio input "true"
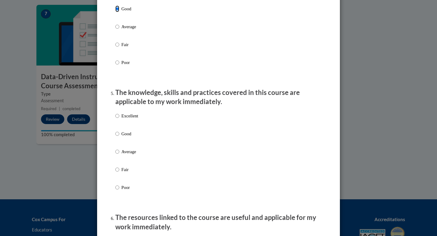
scroll to position [480, 0]
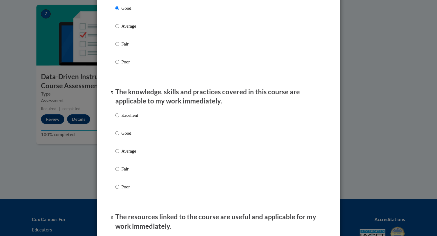
click at [121, 139] on label "Good" at bounding box center [126, 138] width 23 height 16
click at [119, 137] on input "Good" at bounding box center [117, 133] width 4 height 7
radio input "true"
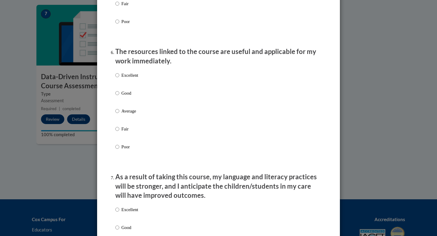
scroll to position [665, 0]
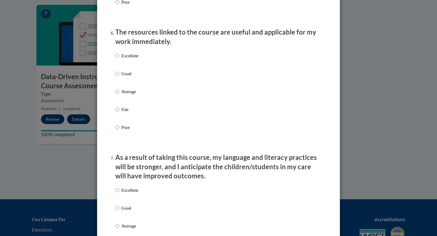
click at [120, 77] on label "Good" at bounding box center [126, 78] width 23 height 16
click at [119, 77] on input "Good" at bounding box center [117, 73] width 4 height 7
radio input "true"
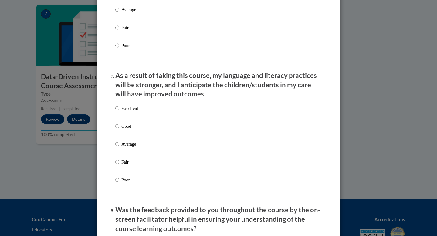
scroll to position [794, 0]
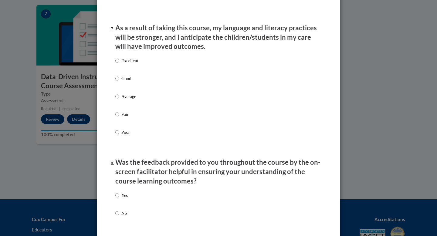
click at [123, 82] on p "Good" at bounding box center [129, 78] width 17 height 7
click at [119, 82] on input "Good" at bounding box center [117, 78] width 4 height 7
radio input "true"
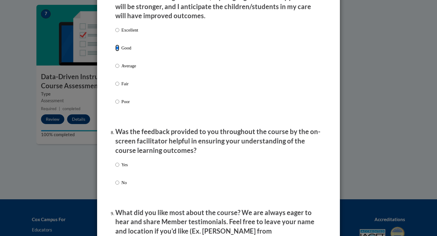
scroll to position [842, 0]
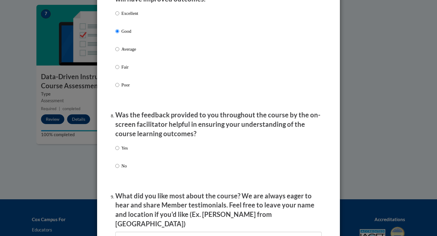
click at [124, 151] on p "Yes" at bounding box center [124, 148] width 6 height 7
click at [119, 151] on input "Yes" at bounding box center [117, 148] width 4 height 7
radio input "true"
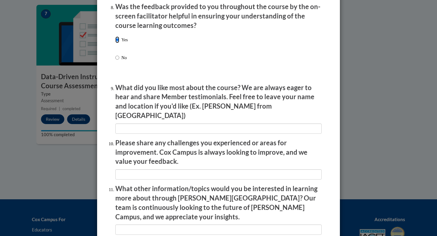
scroll to position [1027, 0]
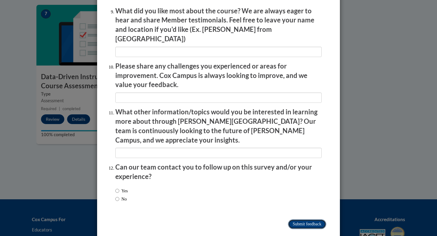
click at [303, 220] on input "Submit feedback" at bounding box center [307, 225] width 38 height 10
